Goal: Task Accomplishment & Management: Use online tool/utility

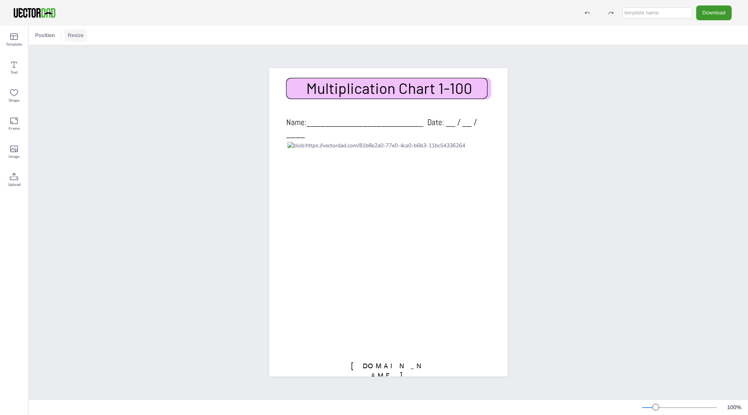
click at [74, 37] on button "Resize" at bounding box center [76, 35] width 22 height 12
click at [14, 154] on span "Image" at bounding box center [14, 157] width 11 height 6
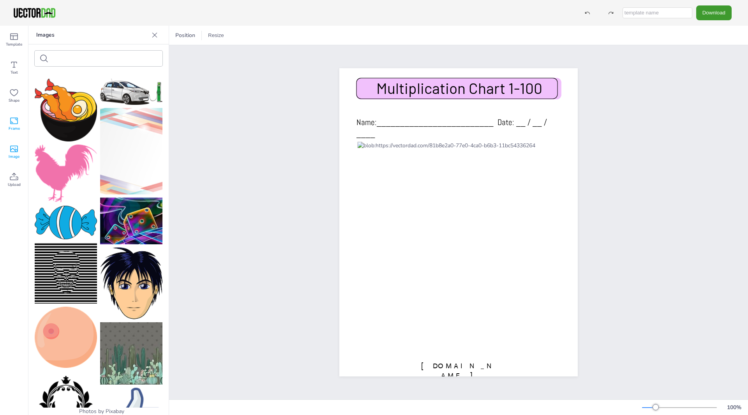
click at [14, 119] on icon at bounding box center [13, 120] width 9 height 9
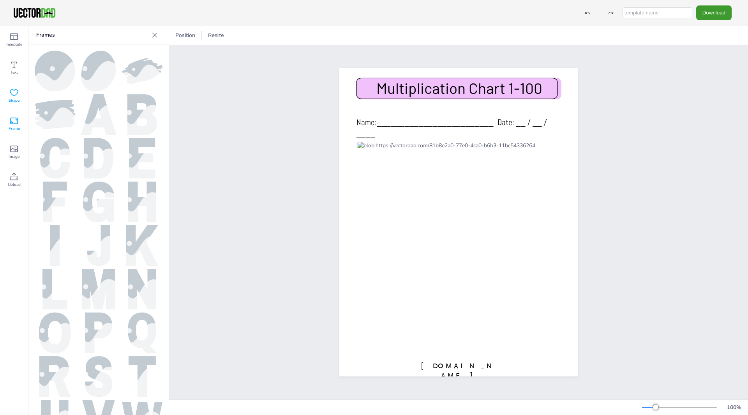
click at [14, 101] on span "Shape" at bounding box center [14, 100] width 11 height 6
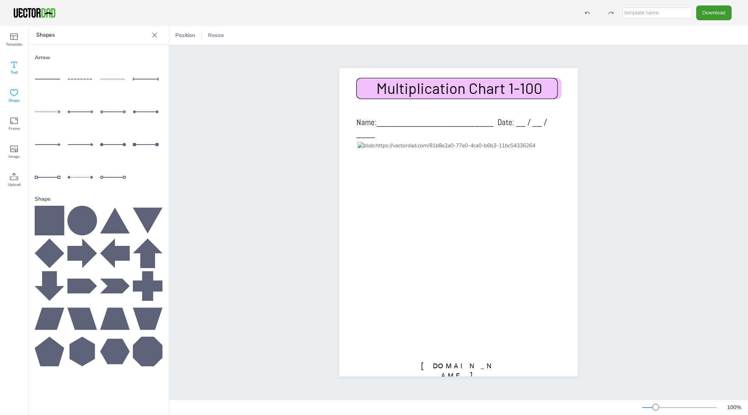
click at [12, 71] on span "Text" at bounding box center [14, 72] width 7 height 6
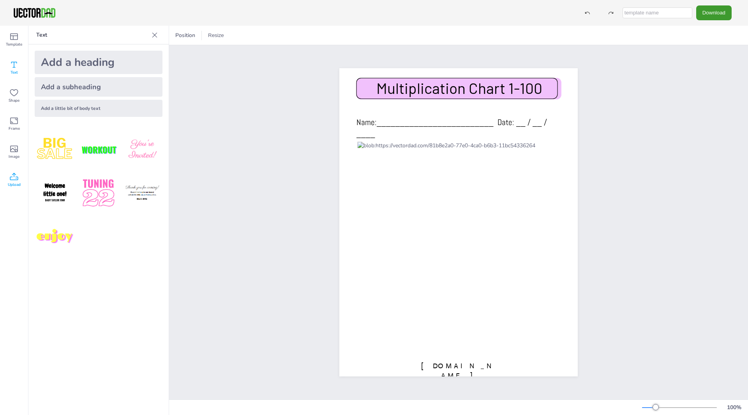
click at [16, 175] on icon at bounding box center [13, 176] width 9 height 9
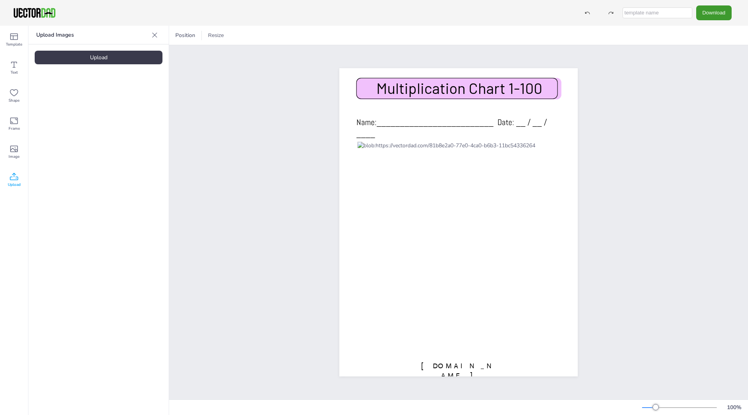
click at [156, 36] on icon at bounding box center [155, 35] width 8 height 8
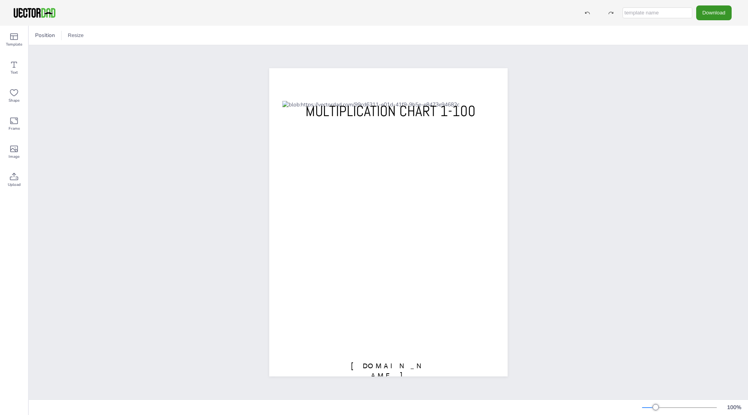
click at [704, 12] on button "Download" at bounding box center [714, 12] width 35 height 14
click at [706, 97] on li "PDF" at bounding box center [716, 95] width 64 height 16
